Goal: Task Accomplishment & Management: Manage account settings

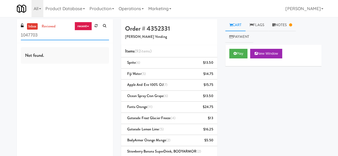
click at [54, 37] on input "1047703" at bounding box center [65, 35] width 88 height 10
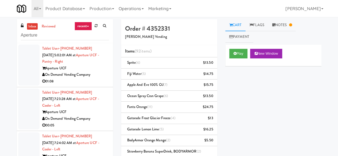
click at [100, 69] on div "Aperture UCF" at bounding box center [75, 68] width 67 height 7
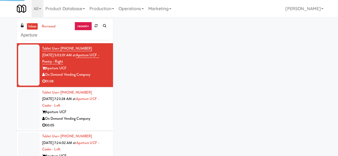
click at [98, 107] on div "Tablet User · (813) 777-6922 Sep 19, 2025 7:23:28 AM at Aperture UCF - Cooler -…" at bounding box center [75, 110] width 67 height 40
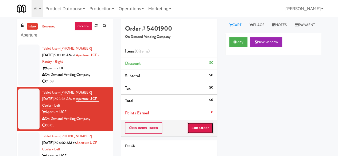
click at [201, 124] on button "Edit Order" at bounding box center [200, 128] width 26 height 11
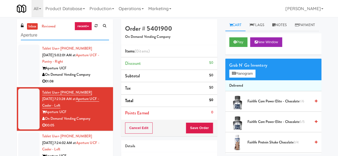
click at [45, 33] on input "Aperture" at bounding box center [65, 35] width 88 height 10
type input "A"
type input "APerture"
click at [249, 78] on button "Planogram" at bounding box center [242, 74] width 26 height 8
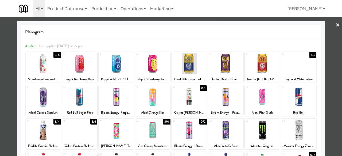
click at [331, 23] on div at bounding box center [171, 78] width 342 height 156
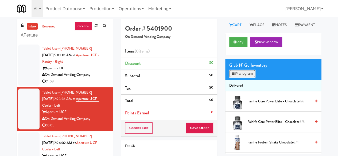
click at [240, 78] on button "Planogram" at bounding box center [242, 74] width 26 height 8
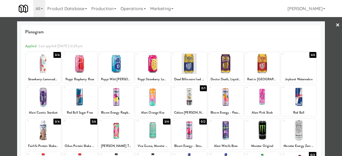
click at [337, 23] on div at bounding box center [171, 78] width 342 height 156
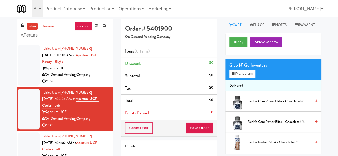
scroll to position [27, 0]
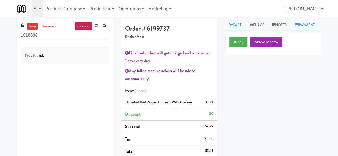
click at [291, 31] on link "Payment" at bounding box center [305, 25] width 28 height 12
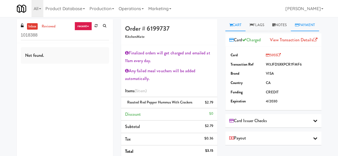
click at [239, 27] on link "Cart" at bounding box center [235, 25] width 21 height 12
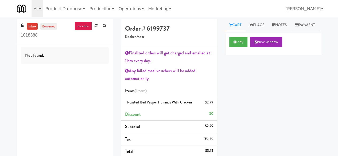
click at [53, 28] on link "reviewed" at bounding box center [48, 26] width 17 height 7
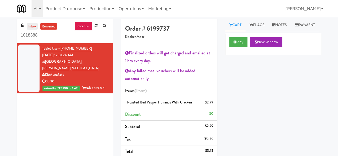
click at [35, 26] on link "inbox" at bounding box center [32, 26] width 11 height 7
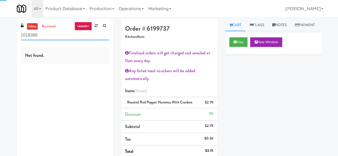
click at [47, 39] on input "1018388" at bounding box center [65, 35] width 88 height 10
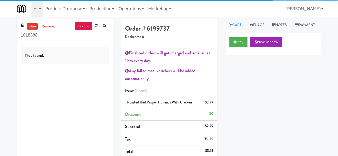
click at [47, 39] on input "1018388" at bounding box center [65, 35] width 88 height 10
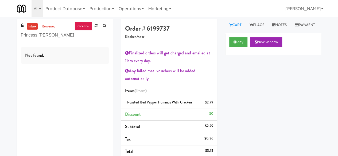
type input "Princess [PERSON_NAME]"
click at [50, 28] on link "reviewed" at bounding box center [48, 26] width 17 height 7
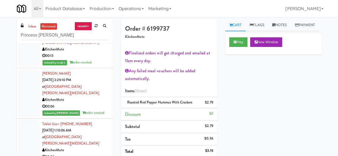
scroll to position [452, 0]
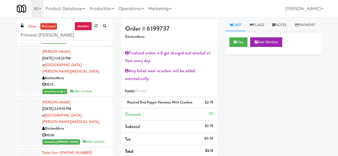
click at [39, 27] on ul "inbox reviewed" at bounding box center [42, 26] width 33 height 7
click at [35, 26] on link "inbox" at bounding box center [32, 26] width 11 height 7
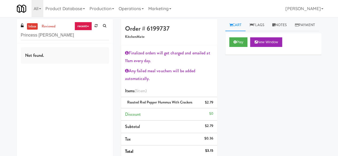
scroll to position [0, 0]
click at [62, 37] on input "Princess [PERSON_NAME]" at bounding box center [65, 35] width 88 height 10
click at [52, 30] on input "Princess [PERSON_NAME]" at bounding box center [65, 35] width 88 height 10
click at [53, 26] on link "reviewed" at bounding box center [48, 26] width 17 height 7
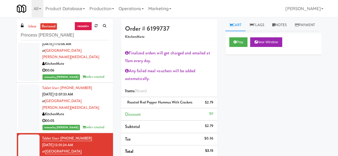
scroll to position [559, 0]
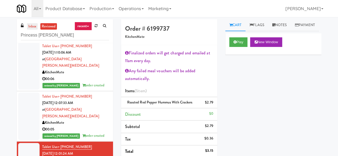
click at [32, 28] on link "inbox" at bounding box center [32, 26] width 11 height 7
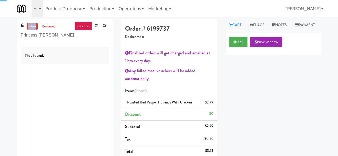
scroll to position [0, 0]
click at [52, 26] on link "reviewed" at bounding box center [48, 26] width 17 height 7
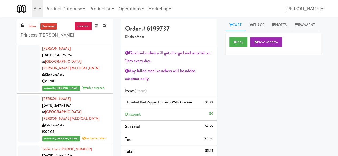
click at [91, 78] on div "00:28" at bounding box center [75, 81] width 67 height 7
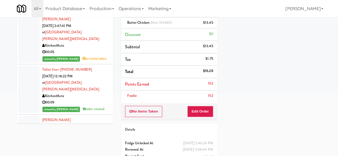
scroll to position [80, 0]
click at [205, 108] on button "Edit Order" at bounding box center [200, 111] width 26 height 11
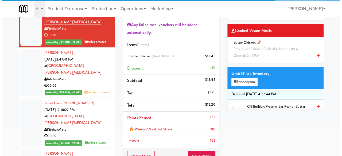
scroll to position [27, 0]
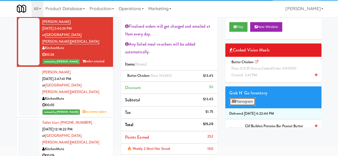
click at [244, 100] on button "Planogram" at bounding box center [242, 102] width 26 height 8
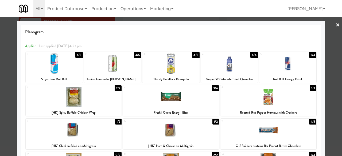
click at [329, 27] on div at bounding box center [171, 78] width 342 height 156
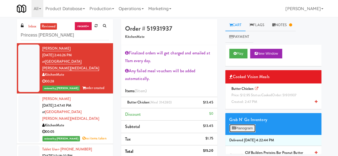
click at [246, 128] on button "Planogram" at bounding box center [242, 129] width 26 height 8
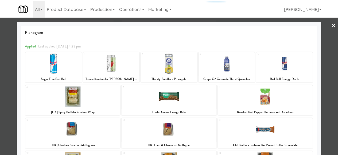
scroll to position [27, 0]
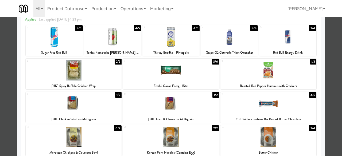
click at [255, 71] on div at bounding box center [269, 70] width 96 height 21
click at [261, 99] on div at bounding box center [269, 104] width 96 height 21
click at [265, 74] on div at bounding box center [269, 70] width 96 height 21
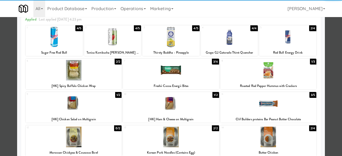
click at [267, 73] on div at bounding box center [269, 70] width 96 height 21
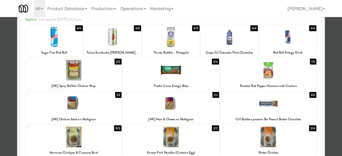
click at [266, 79] on div at bounding box center [269, 70] width 96 height 21
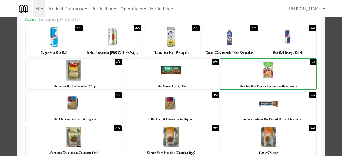
click at [270, 75] on div at bounding box center [269, 70] width 96 height 21
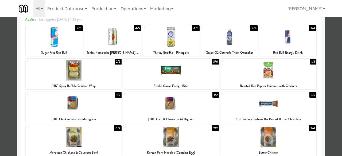
click at [335, 59] on div at bounding box center [171, 78] width 342 height 156
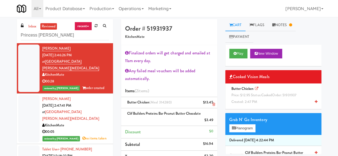
click at [213, 106] on icon at bounding box center [213, 104] width 3 height 3
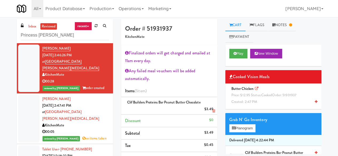
click at [213, 110] on icon at bounding box center [213, 111] width 3 height 3
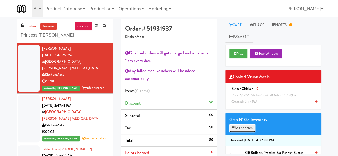
click at [242, 127] on button "Planogram" at bounding box center [242, 129] width 26 height 8
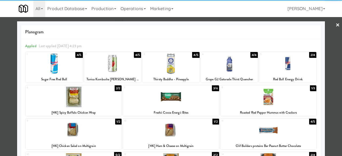
click at [260, 98] on div at bounding box center [269, 97] width 96 height 21
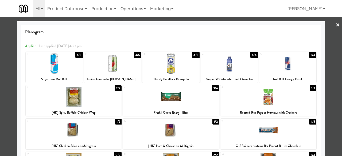
click at [336, 25] on link "×" at bounding box center [338, 25] width 4 height 17
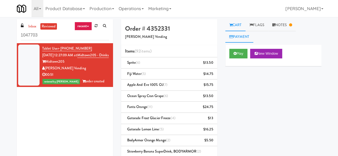
click at [237, 35] on link "Payment" at bounding box center [239, 37] width 28 height 12
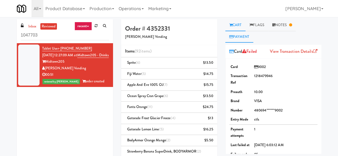
click at [241, 24] on link "Cart" at bounding box center [235, 25] width 21 height 12
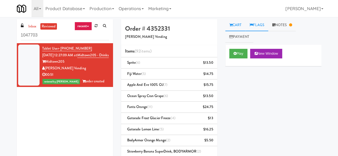
click at [259, 25] on link "Flags" at bounding box center [257, 25] width 23 height 12
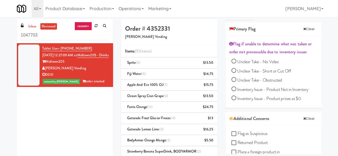
scroll to position [53, 0]
